Goal: Purchase product/service

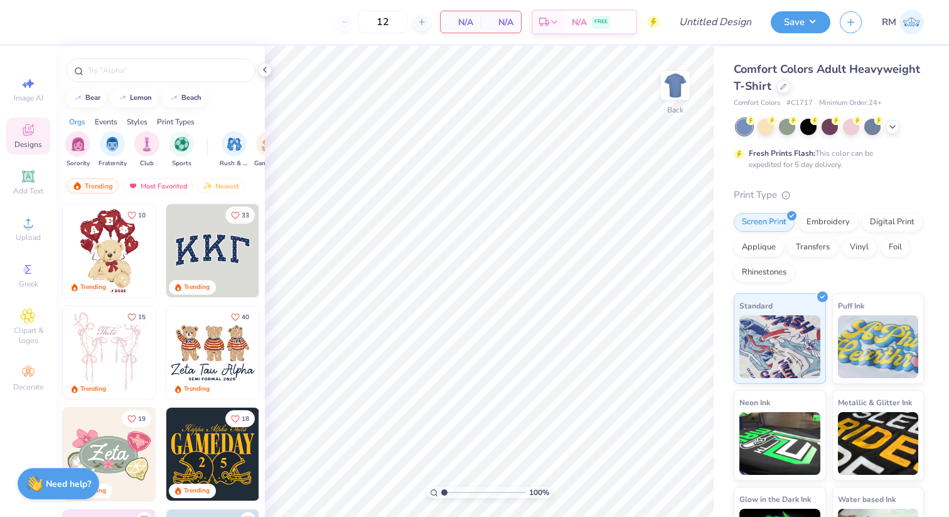
click at [774, 94] on div "Comfort Colors Adult Heavyweight T-Shirt" at bounding box center [829, 78] width 190 height 34
click at [784, 94] on div "Comfort Colors Adult Heavyweight T-Shirt" at bounding box center [829, 78] width 190 height 34
click at [782, 88] on icon at bounding box center [784, 85] width 6 height 6
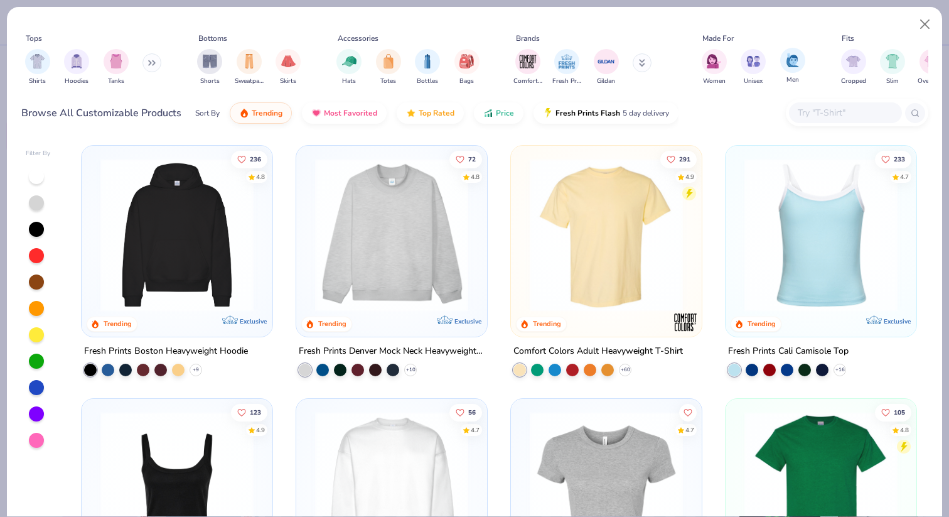
click at [788, 73] on div "Men" at bounding box center [793, 66] width 25 height 37
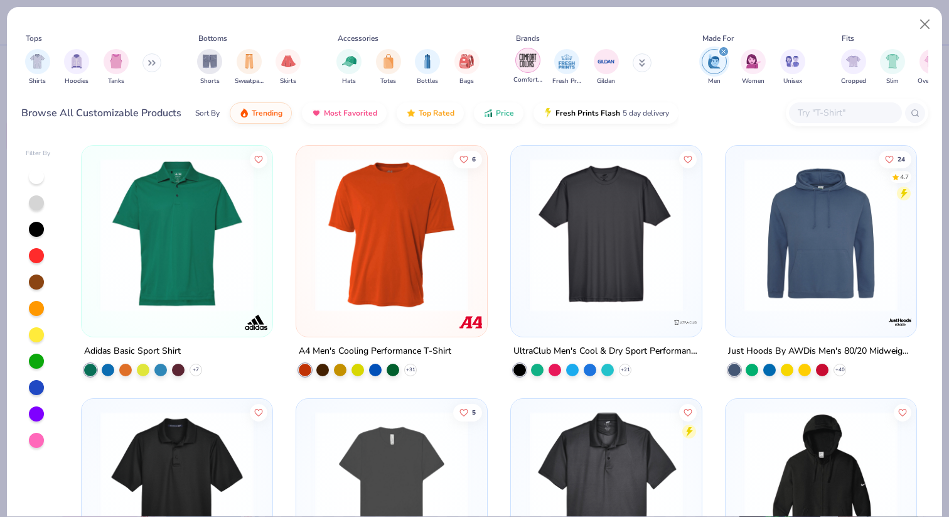
click at [530, 71] on div "filter for Comfort Colors" at bounding box center [528, 60] width 25 height 25
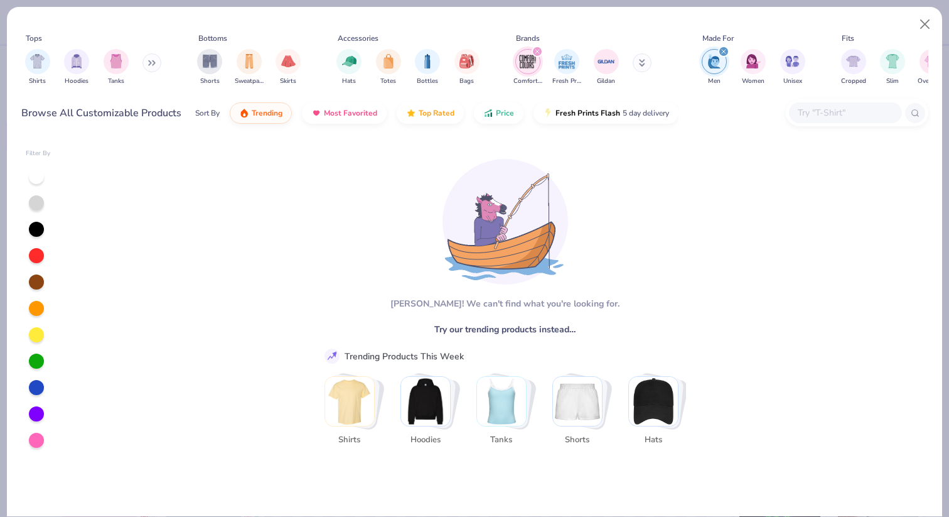
click at [725, 49] on icon "filter for Men" at bounding box center [724, 51] width 5 height 5
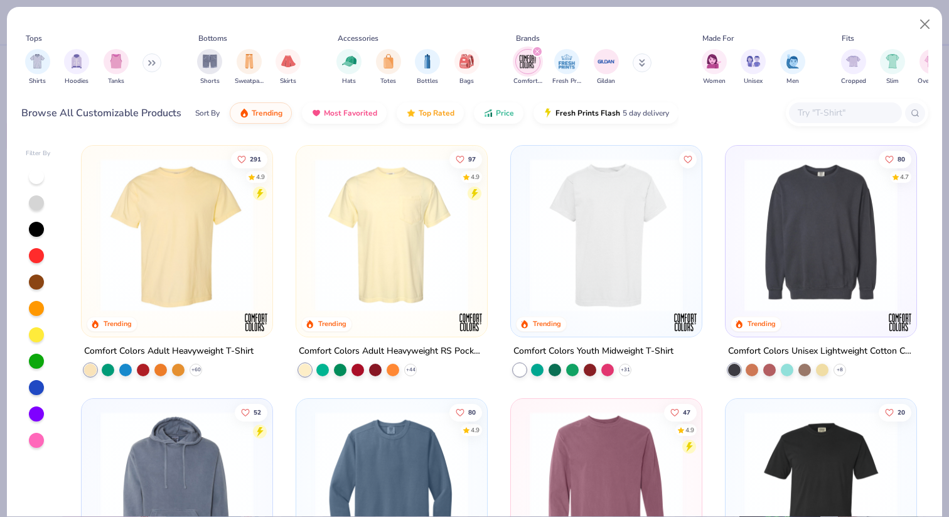
click at [414, 219] on img at bounding box center [392, 234] width 166 height 153
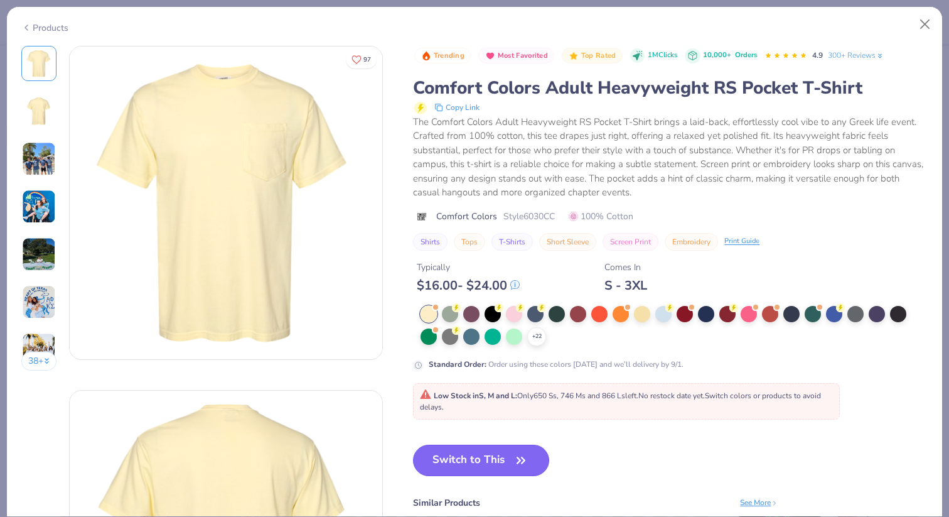
click at [480, 455] on button "Switch to This" at bounding box center [481, 460] width 136 height 31
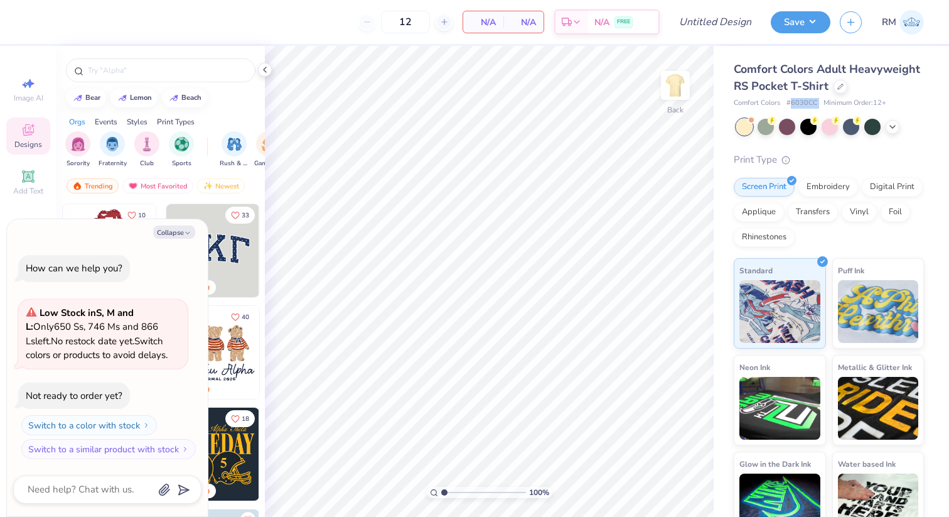
drag, startPoint x: 791, startPoint y: 105, endPoint x: 821, endPoint y: 105, distance: 29.5
click at [821, 105] on div "Comfort Colors # 6030CC Minimum Order: 12 +" at bounding box center [829, 103] width 190 height 11
copy span "6030CC"
type textarea "x"
